Goal: Task Accomplishment & Management: Manage account settings

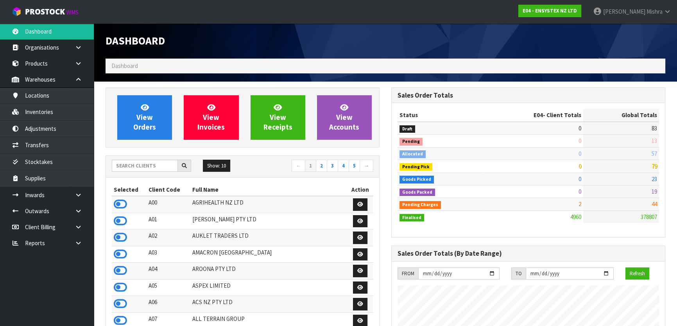
scroll to position [607, 285]
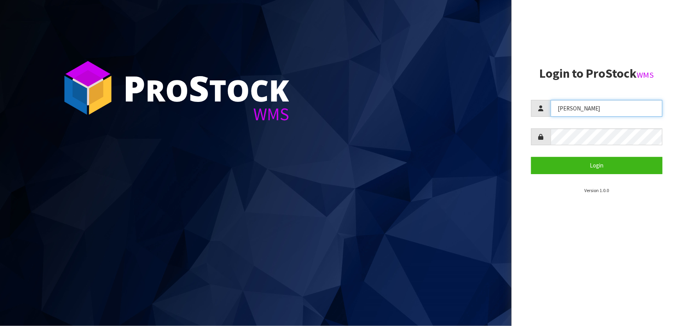
click at [603, 109] on input "[PERSON_NAME]" at bounding box center [606, 108] width 112 height 17
drag, startPoint x: 603, startPoint y: 109, endPoint x: 509, endPoint y: 109, distance: 94.1
click at [509, 109] on div "P ro S tock WMS Login to ProStock WMS [GEOGRAPHIC_DATA] Login Version 1.0.0" at bounding box center [341, 163] width 682 height 326
type input "[PERSON_NAME]"
click at [596, 147] on form "[PERSON_NAME] Login" at bounding box center [596, 137] width 131 height 74
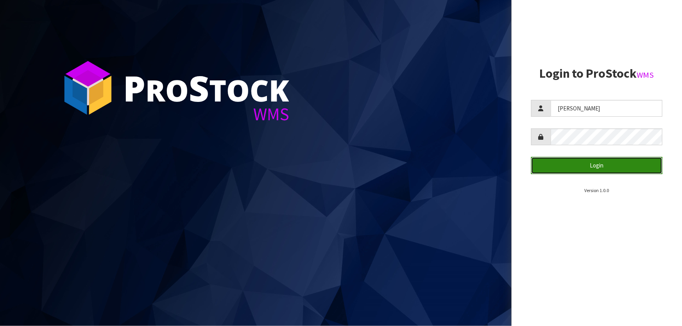
click at [591, 171] on button "Login" at bounding box center [596, 165] width 131 height 17
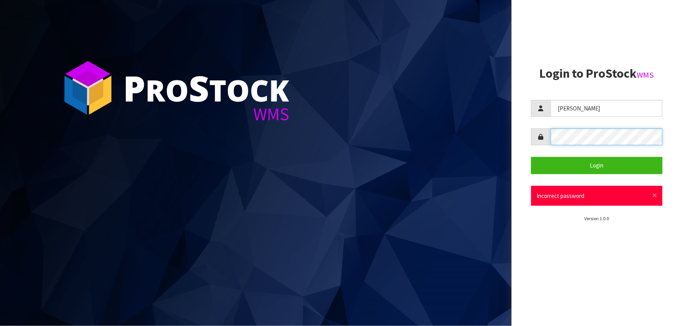
click at [509, 137] on div "P ro S tock WMS Login to ProStock WMS michael Login × Close Incorrect password …" at bounding box center [341, 163] width 682 height 326
click at [531, 157] on button "Login" at bounding box center [596, 165] width 131 height 17
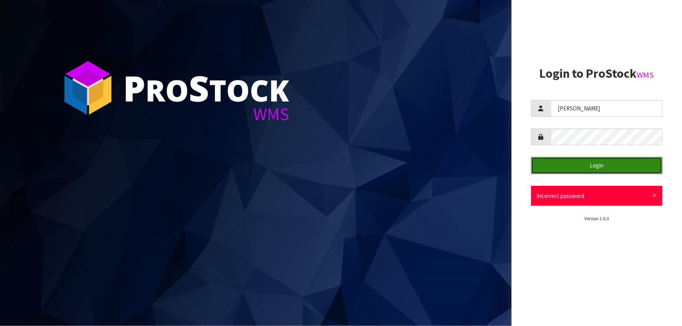
click at [535, 170] on button "Login" at bounding box center [596, 165] width 131 height 17
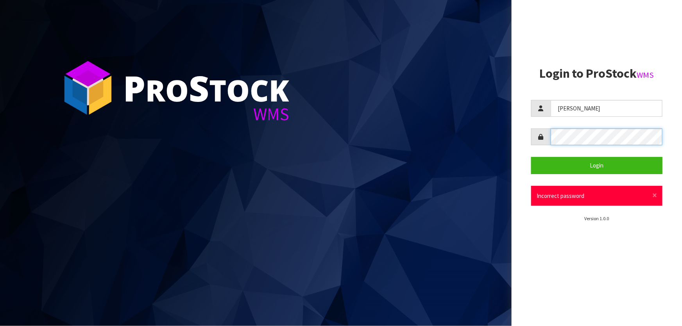
click at [505, 129] on div "P ro S tock WMS Login to ProStock WMS michael Login × Close Incorrect password …" at bounding box center [341, 163] width 682 height 326
click at [531, 157] on button "Login" at bounding box center [596, 165] width 131 height 17
